Goal: Task Accomplishment & Management: Use online tool/utility

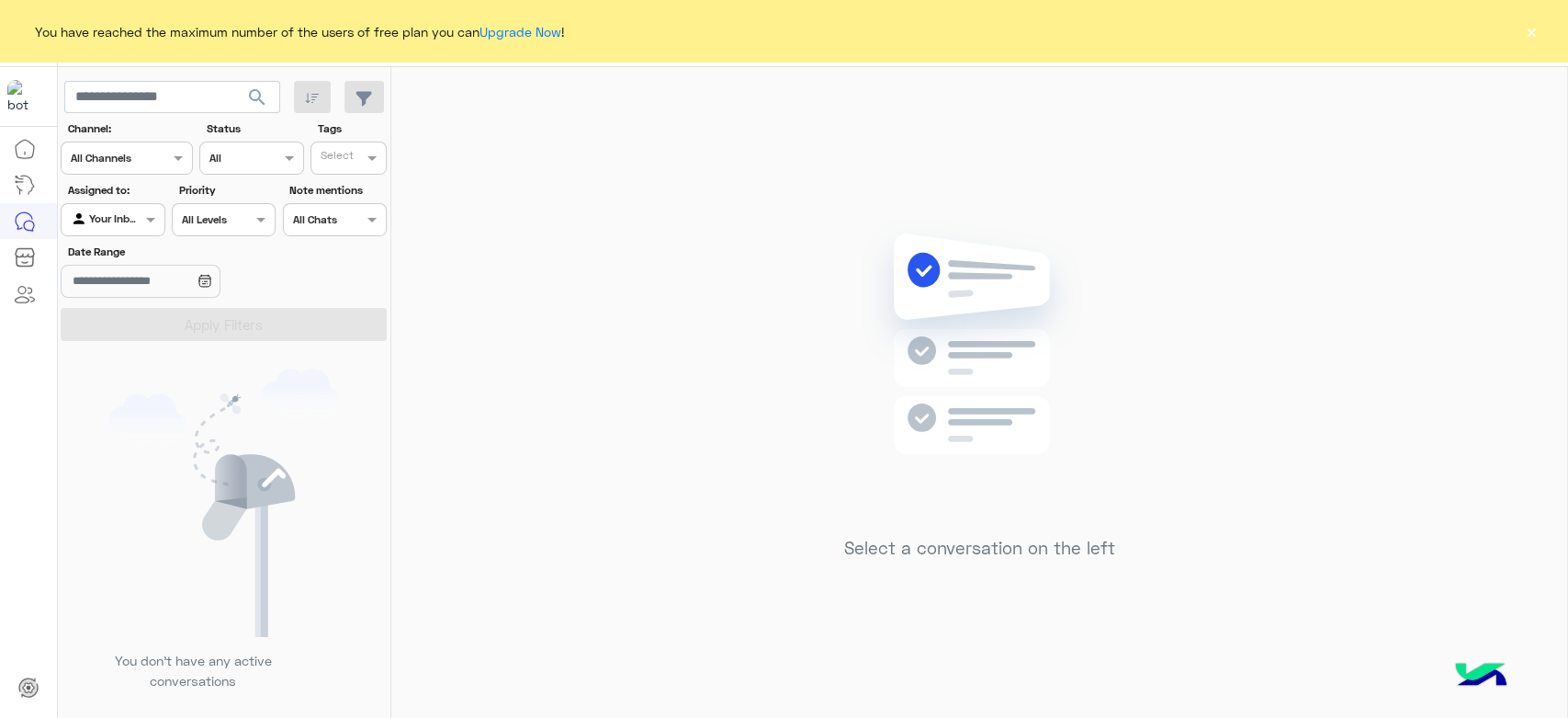
click at [1533, 28] on button "×" at bounding box center [1532, 31] width 19 height 19
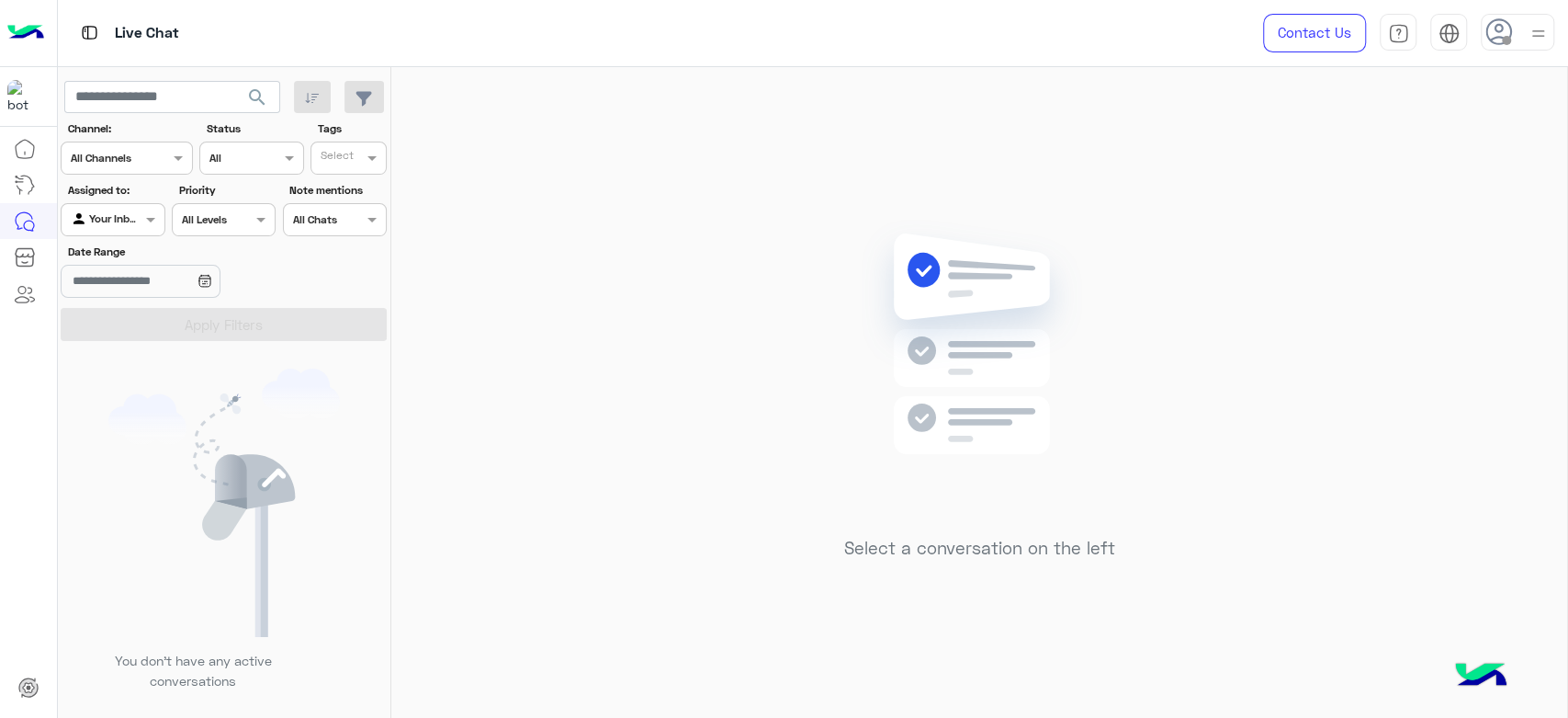
click at [1528, 24] on img at bounding box center [1538, 33] width 23 height 23
click at [1395, 140] on label "Online" at bounding box center [1440, 141] width 201 height 33
click at [661, 186] on div "Select a conversation on the left" at bounding box center [979, 396] width 1176 height 658
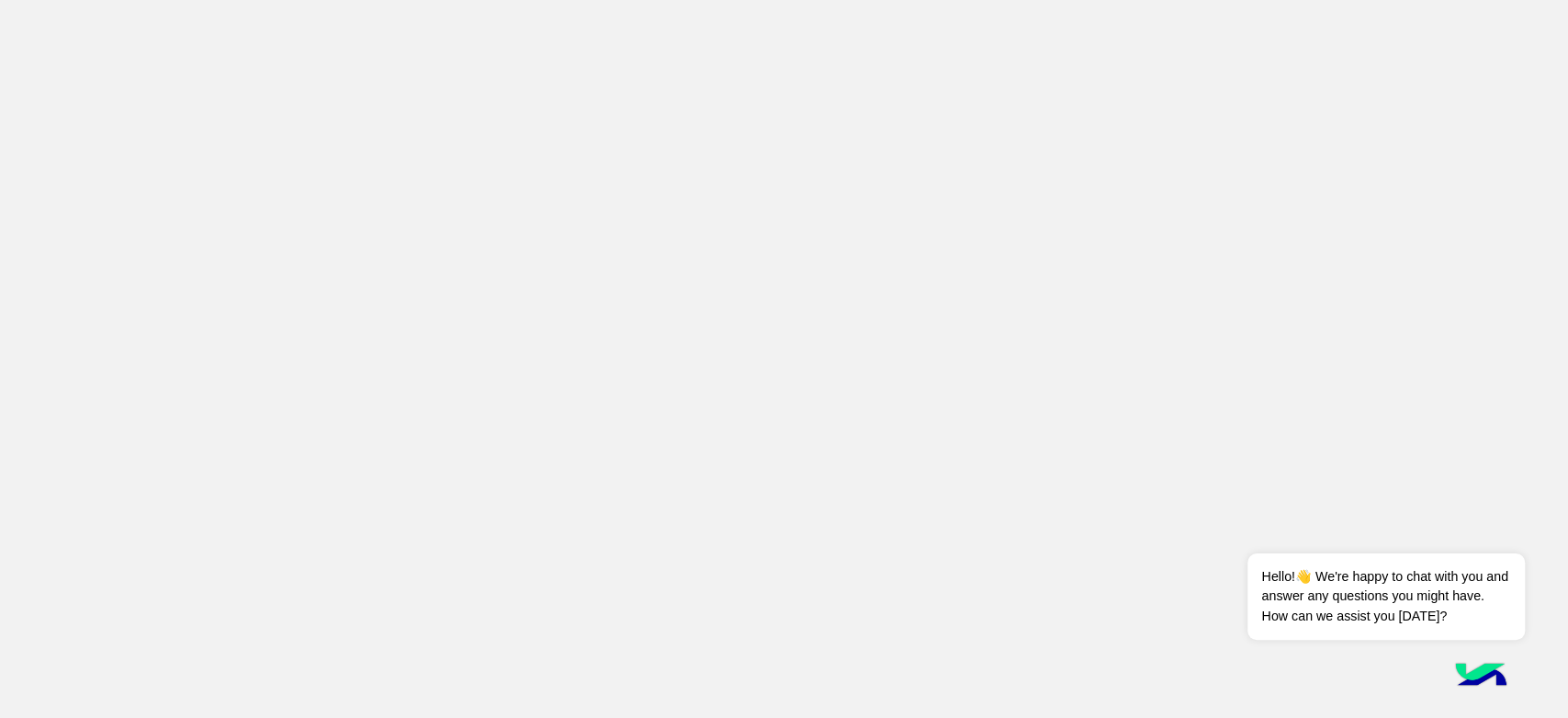
drag, startPoint x: 753, startPoint y: 300, endPoint x: 675, endPoint y: 133, distance: 184.3
click at [753, 300] on app-root at bounding box center [784, 359] width 1568 height 718
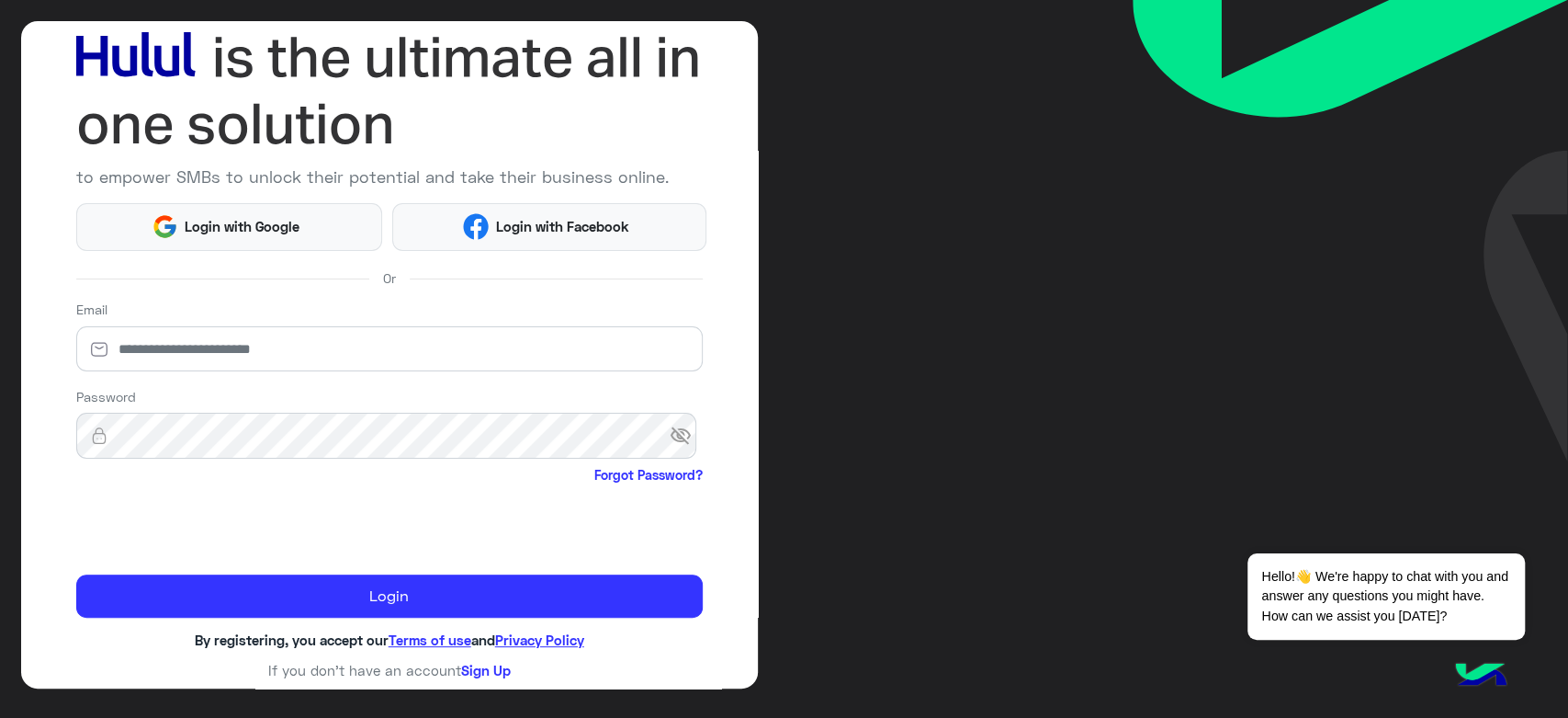
scroll to position [106, 0]
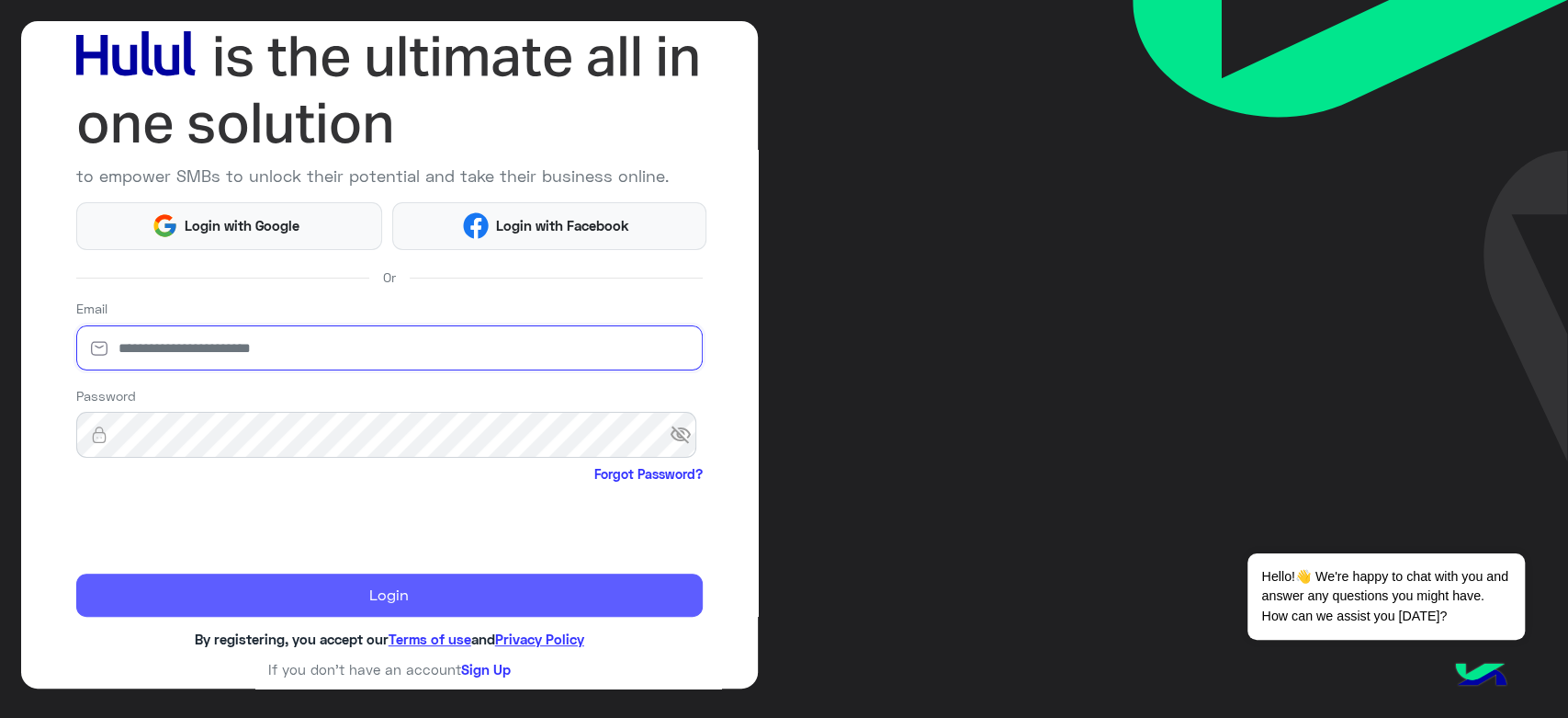
type input "**********"
click at [434, 583] on button "Login" at bounding box center [390, 595] width 627 height 44
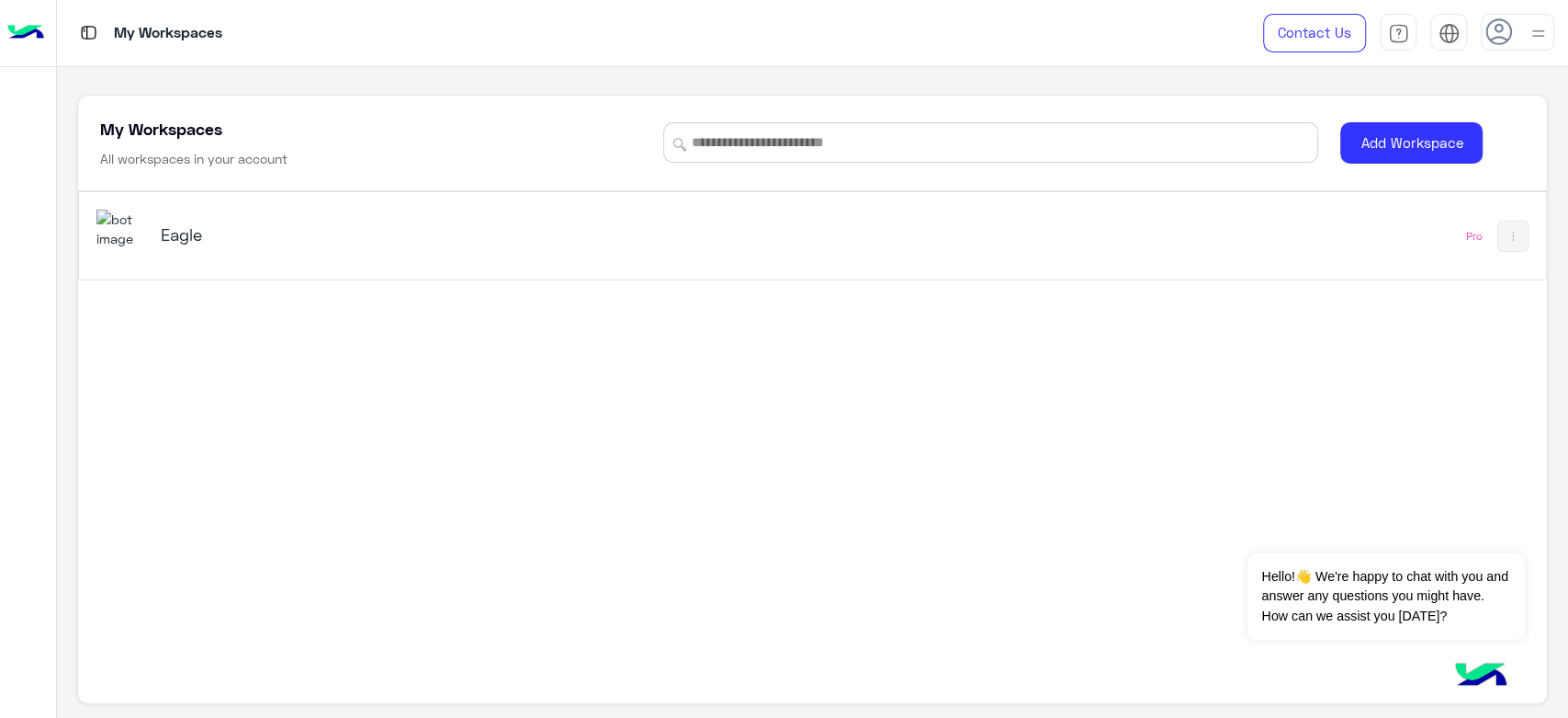
click at [197, 208] on div "Eagle Pro" at bounding box center [812, 235] width 1466 height 87
click at [188, 229] on h5 "Eagle" at bounding box center [418, 234] width 515 height 23
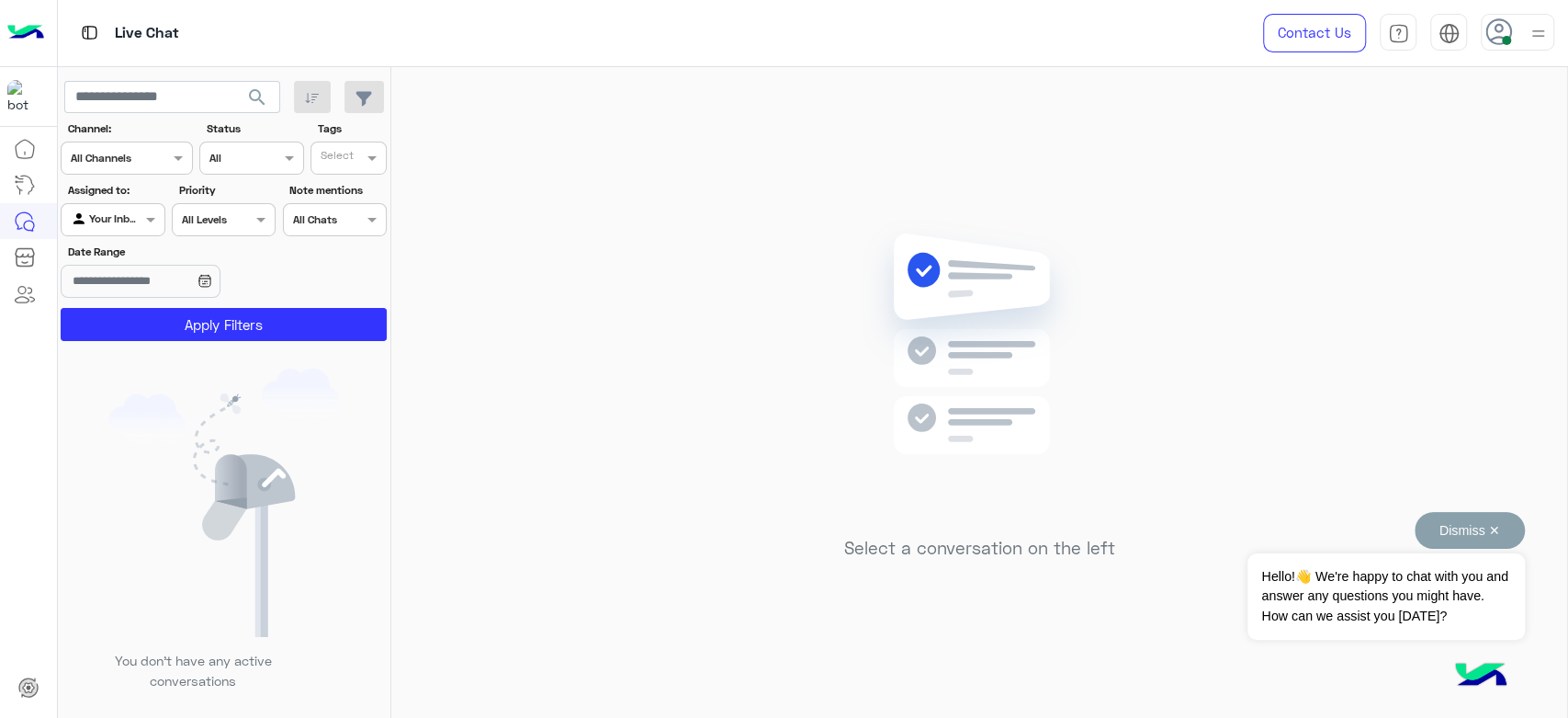
click at [1502, 527] on button "Dismiss ✕" at bounding box center [1470, 531] width 111 height 37
